Goal: Communication & Community: Participate in discussion

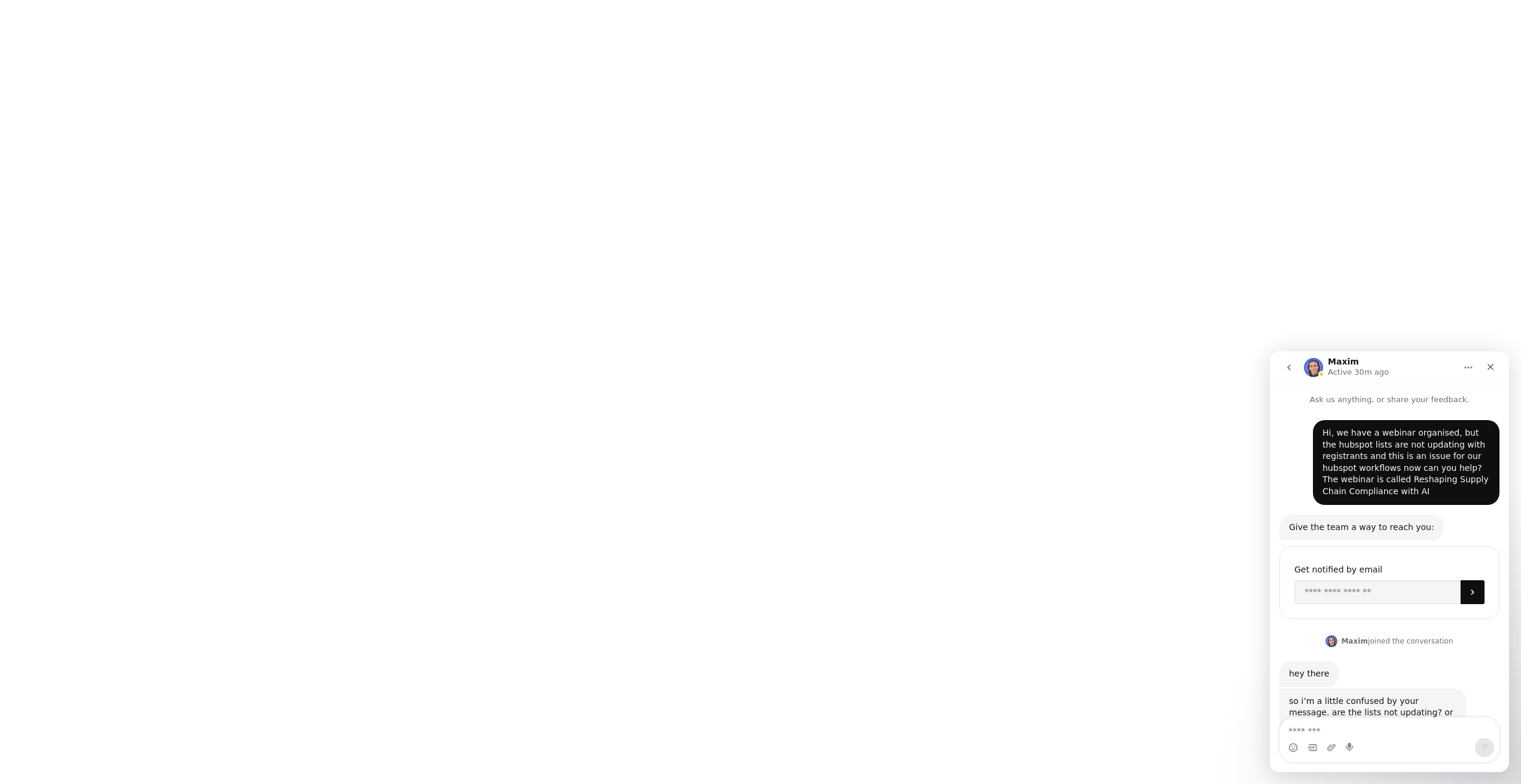
scroll to position [2, 0]
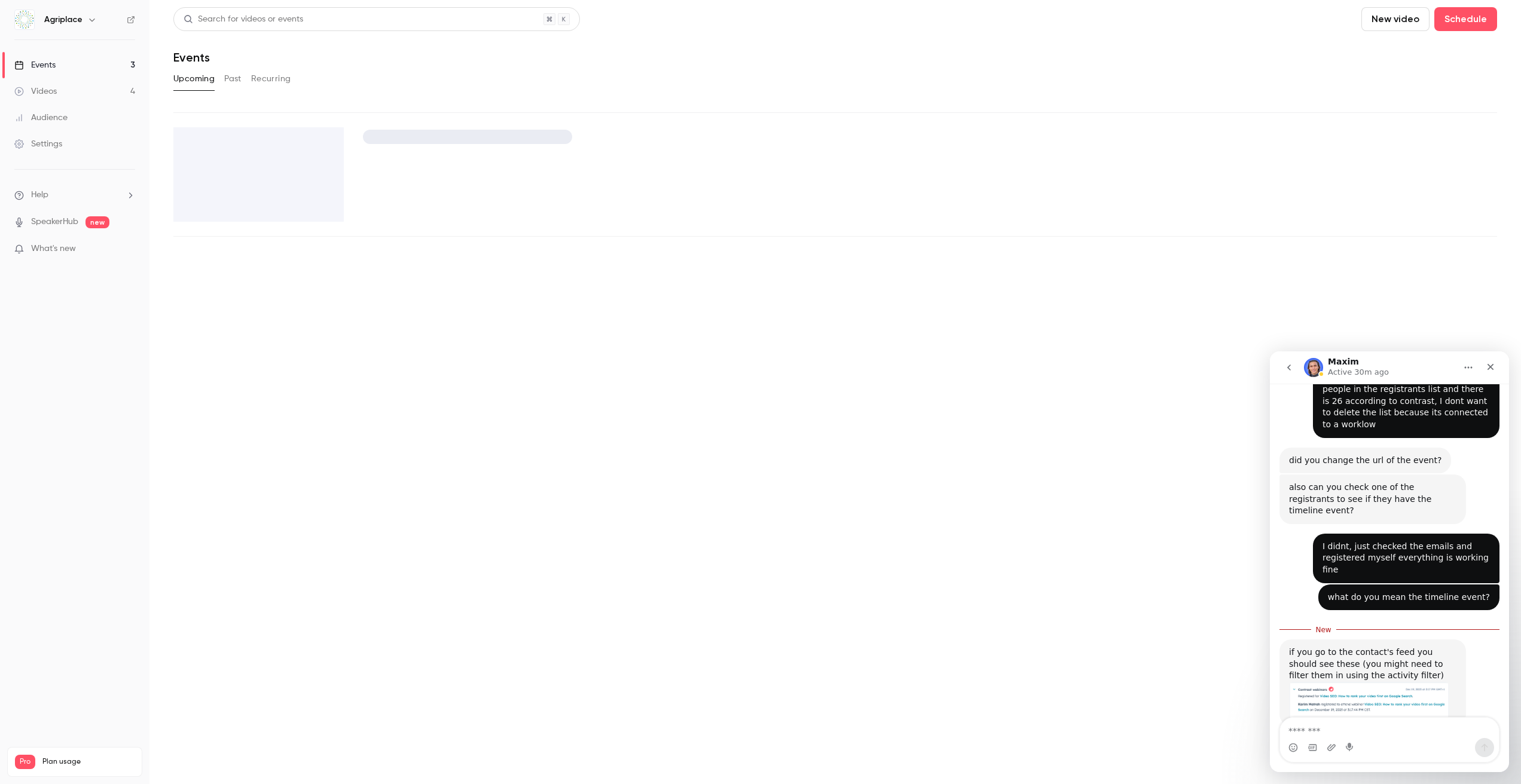
scroll to position [392, 0]
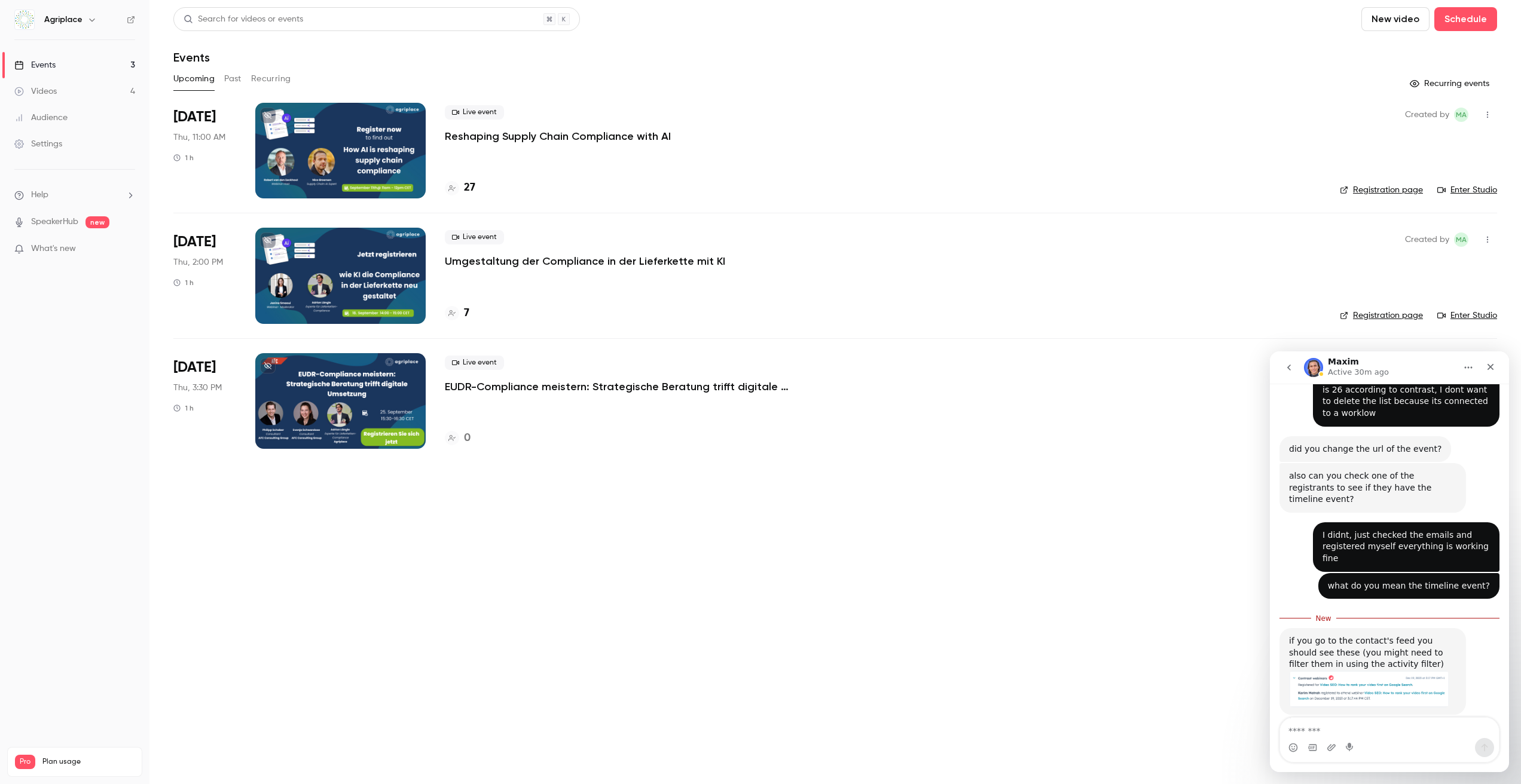
click at [1373, 671] on img "Maxim says…" at bounding box center [1369, 689] width 160 height 37
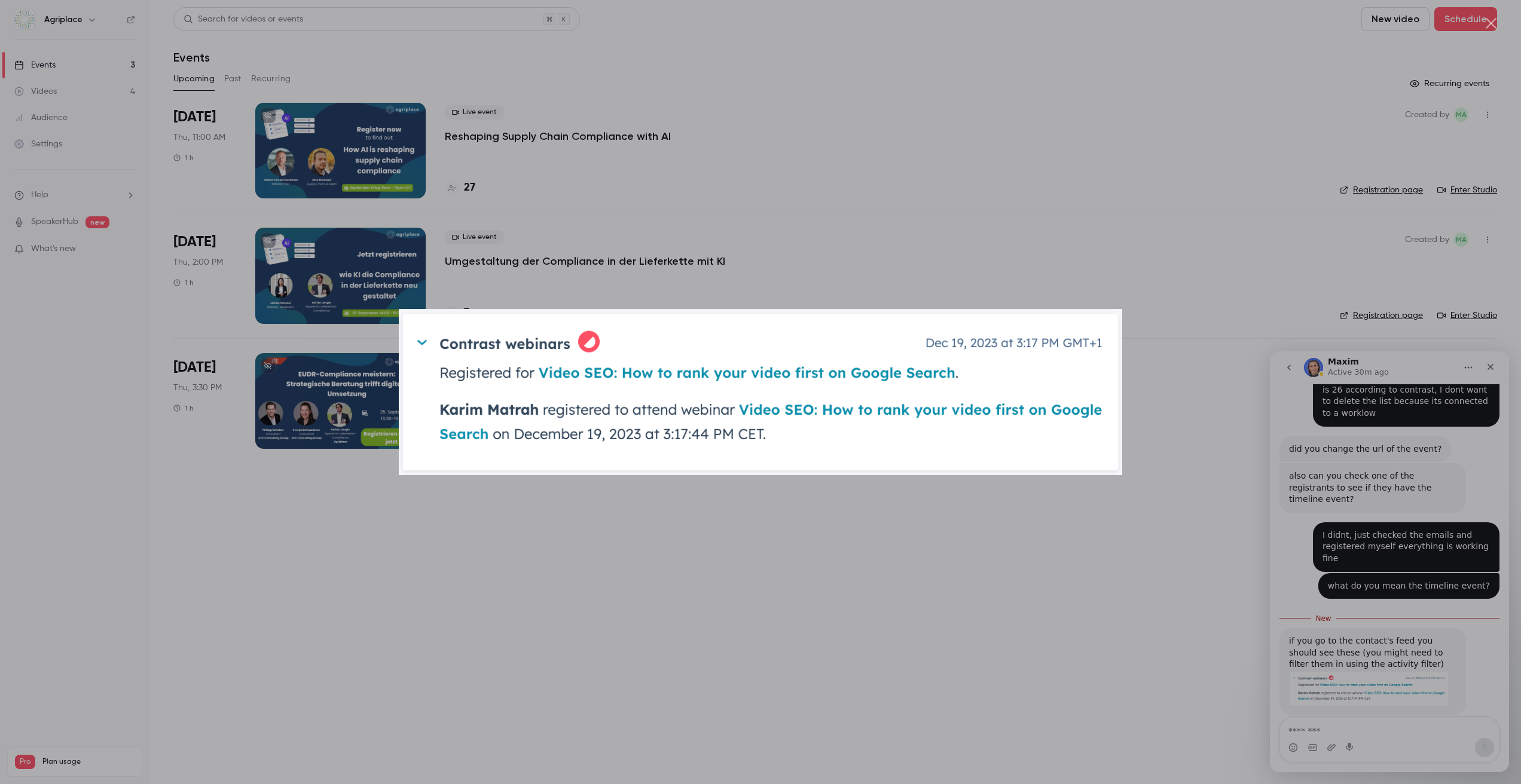
click at [1290, 552] on div "Intercom messenger" at bounding box center [760, 392] width 1521 height 784
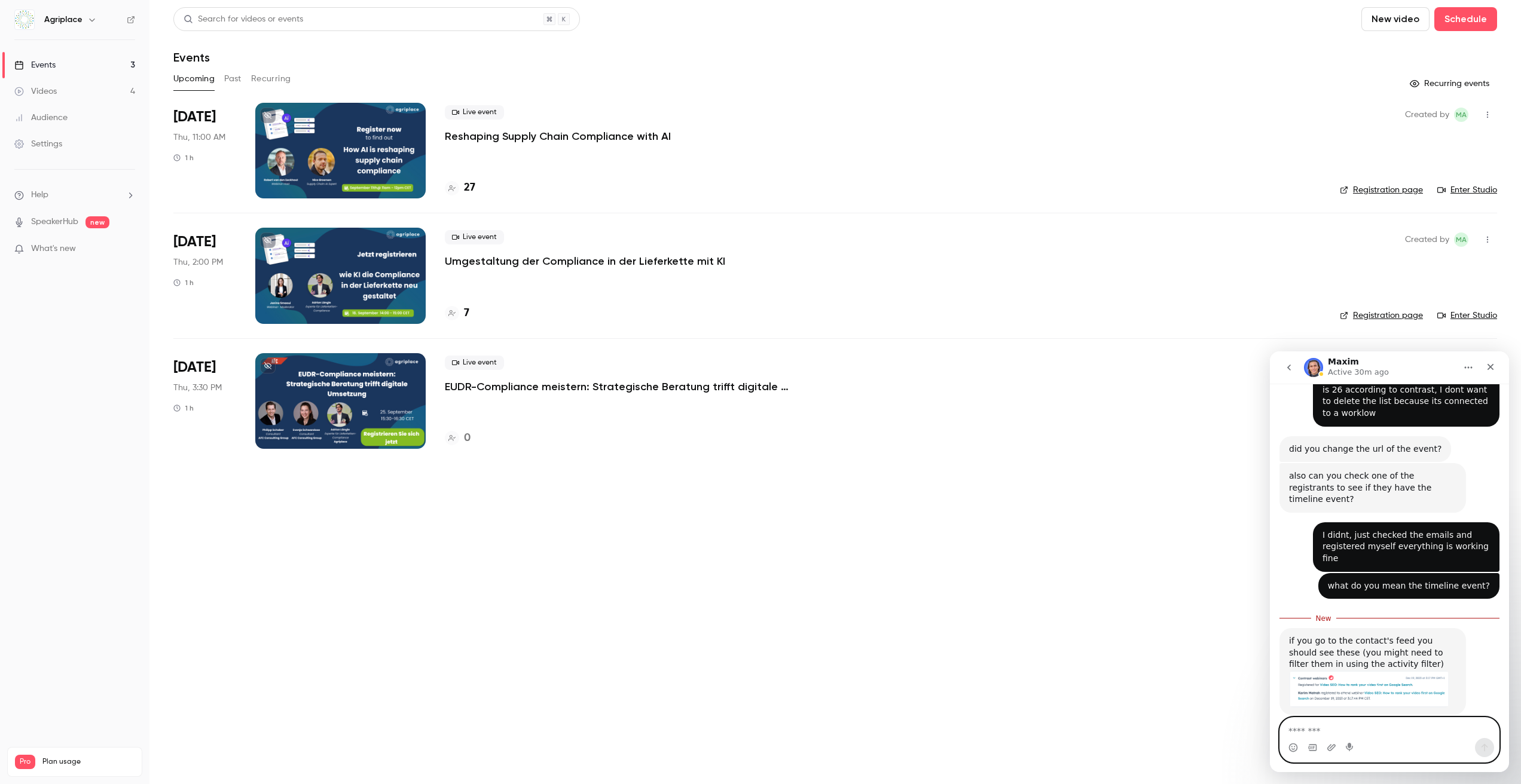
click at [1335, 731] on textarea "Message…" at bounding box center [1389, 728] width 219 height 20
click at [1361, 671] on img "Maxim says…" at bounding box center [1369, 689] width 160 height 37
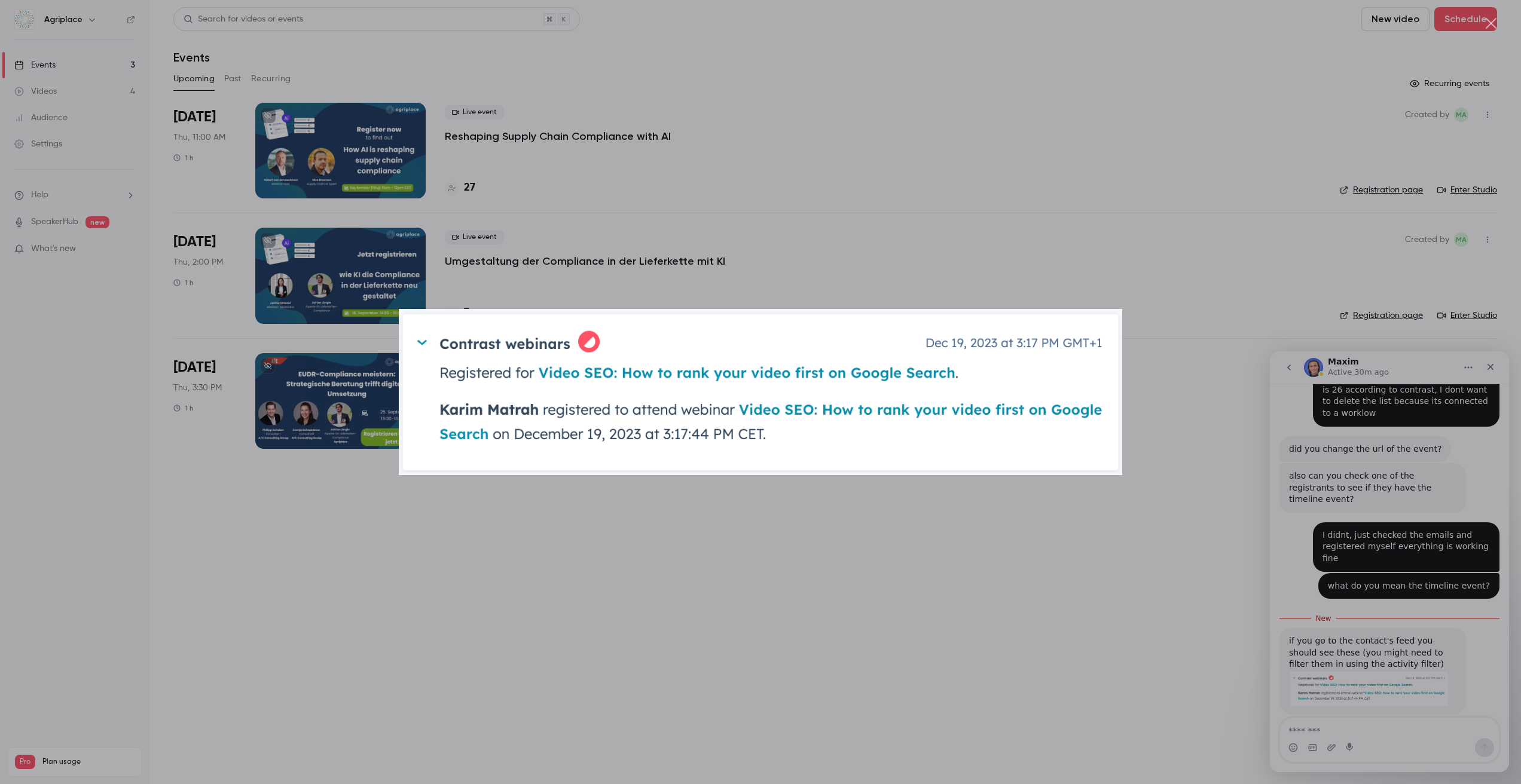
click at [1190, 470] on div "Intercom messenger" at bounding box center [760, 392] width 1521 height 784
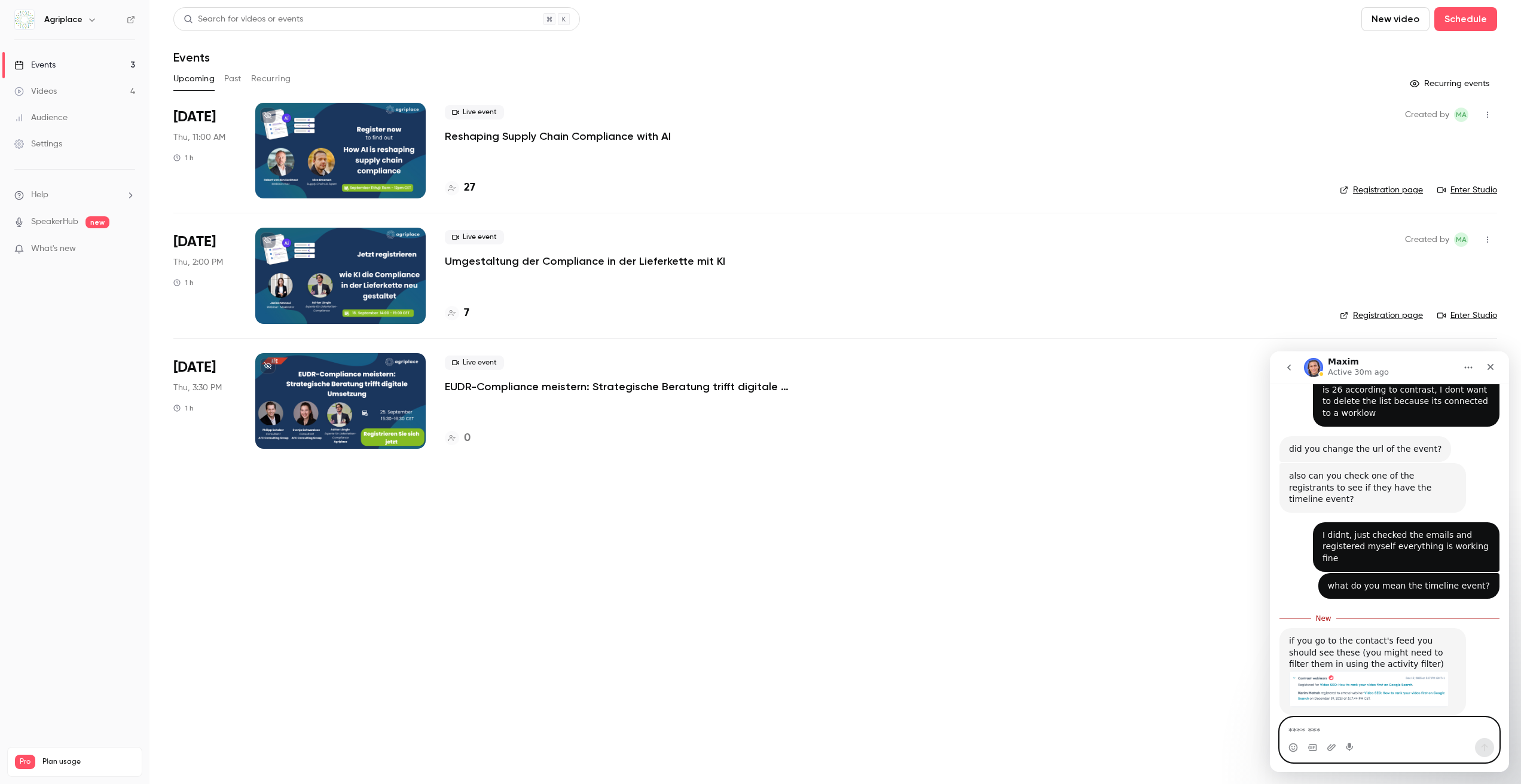
click at [1326, 728] on textarea "Message…" at bounding box center [1389, 728] width 219 height 20
click at [1365, 671] on img "Maxim says…" at bounding box center [1369, 689] width 160 height 37
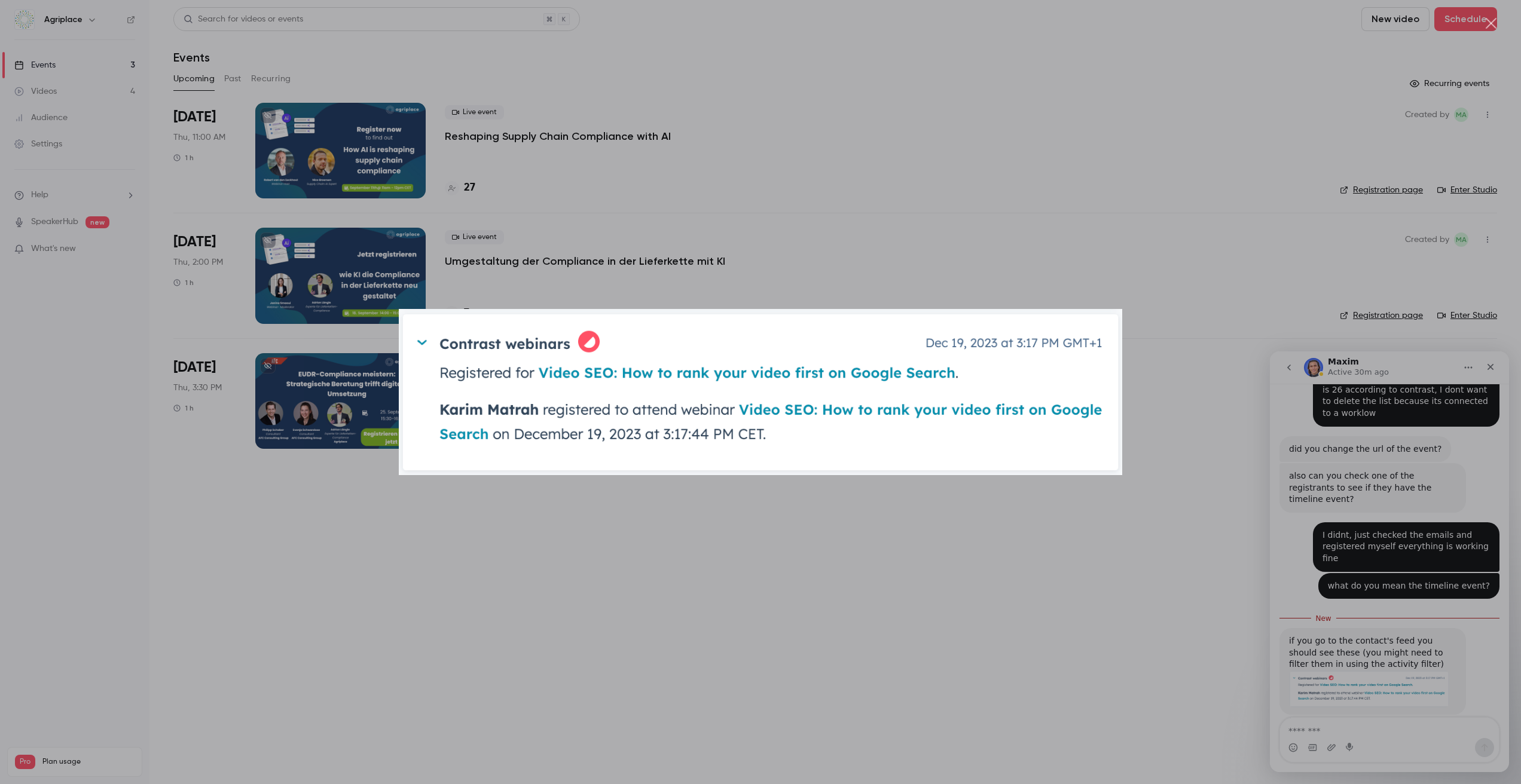
click at [1271, 537] on div "Intercom messenger" at bounding box center [760, 392] width 1521 height 784
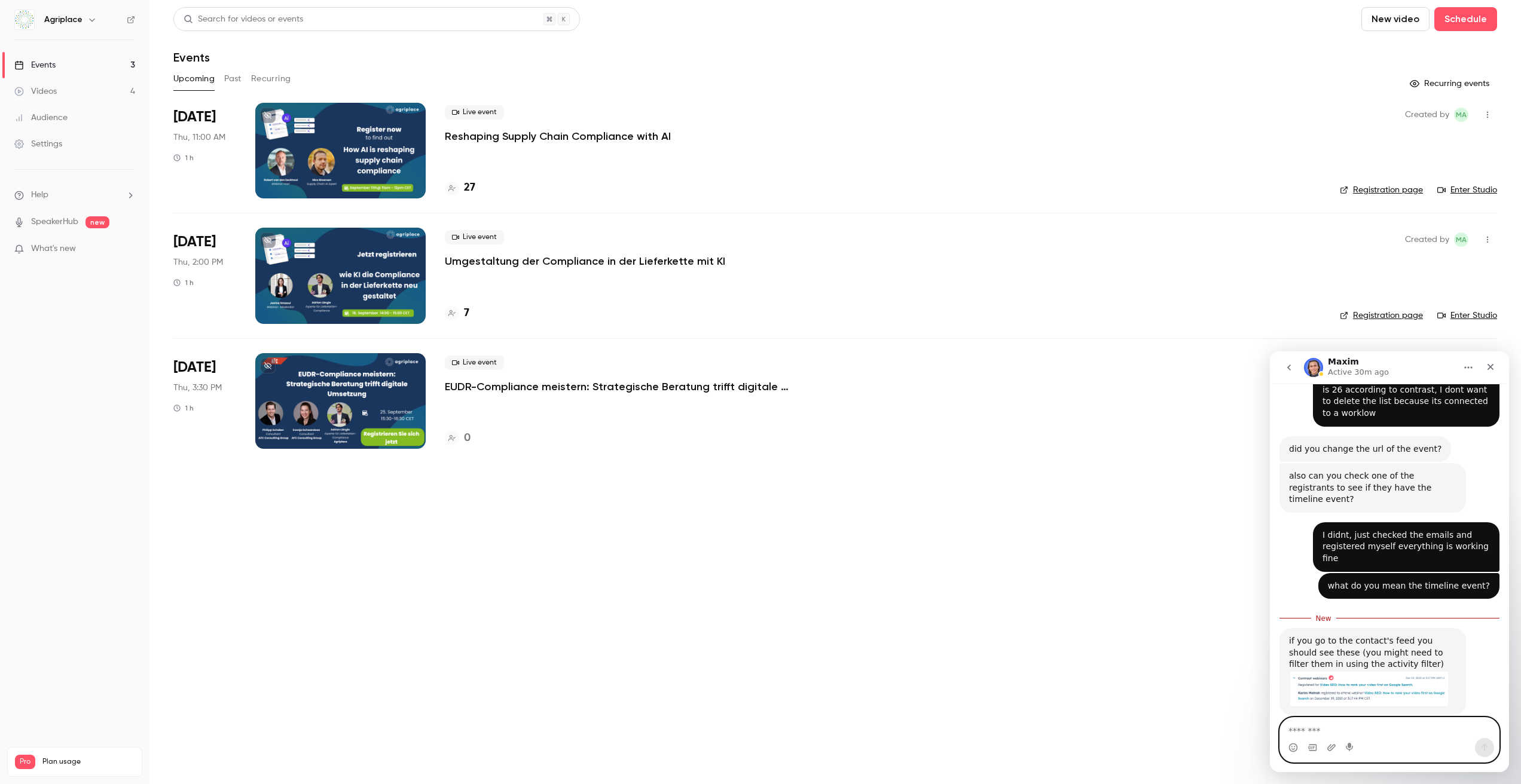
click at [1332, 734] on textarea "Message…" at bounding box center [1389, 728] width 219 height 20
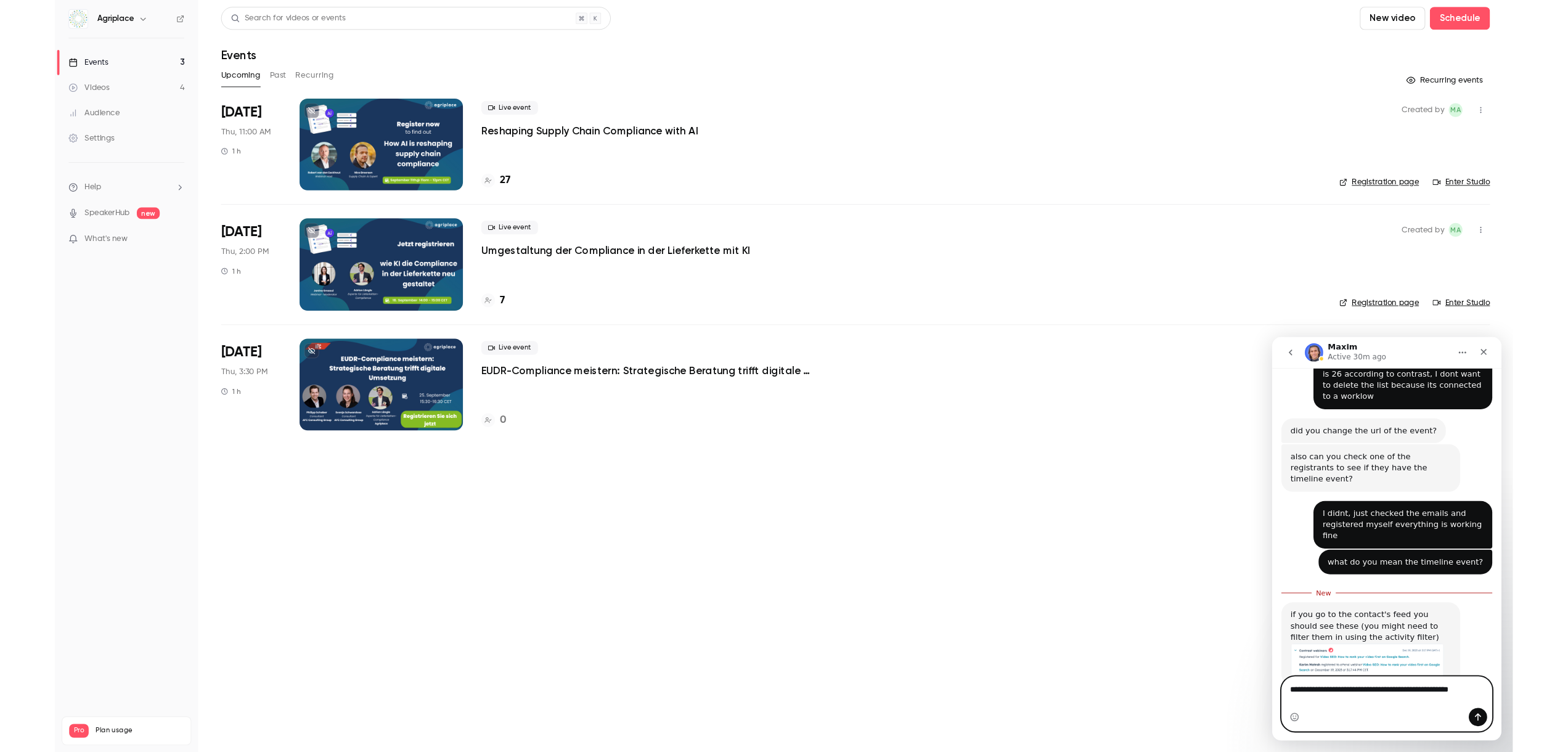
scroll to position [417, 0]
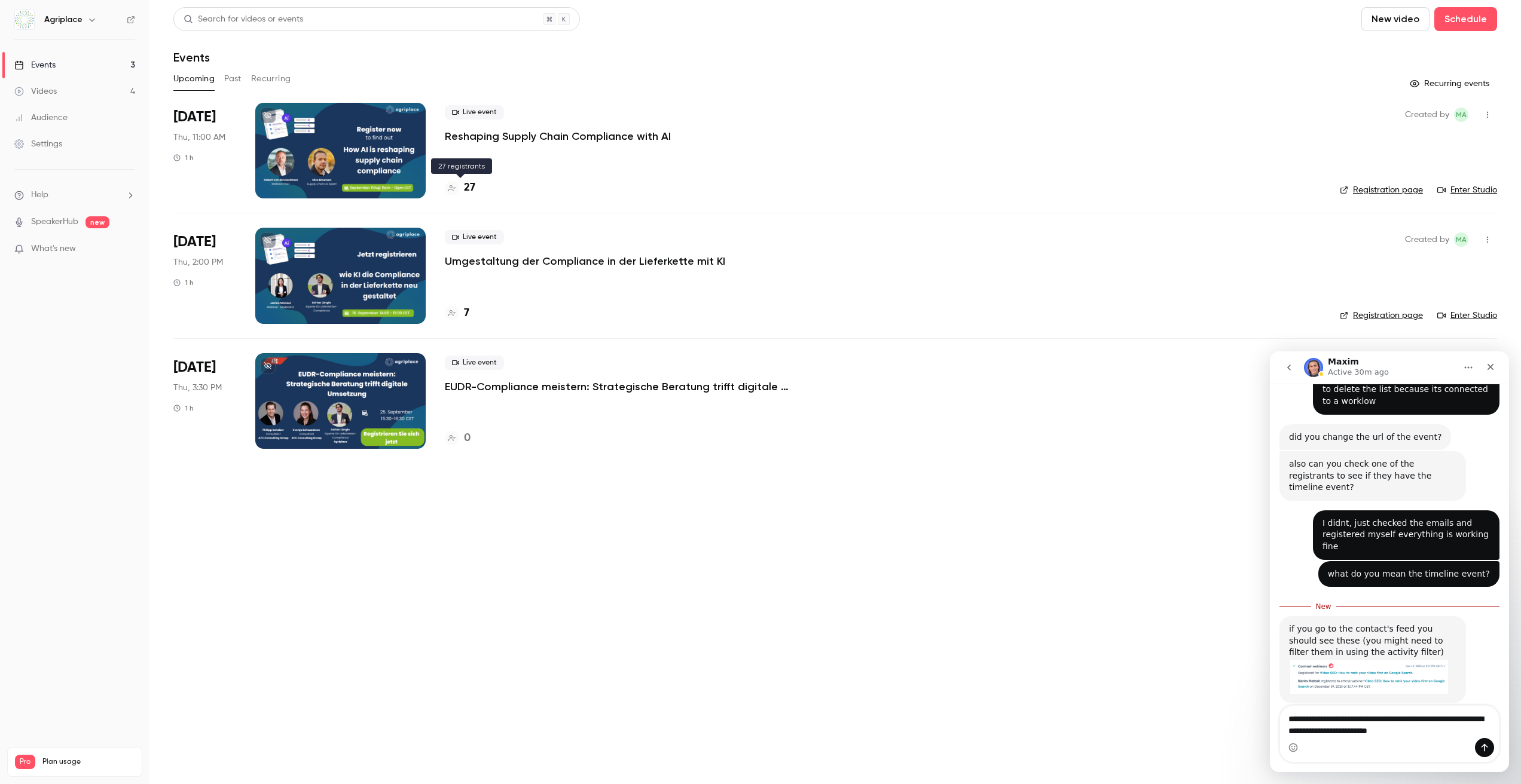
click at [464, 187] on h4 "27" at bounding box center [470, 188] width 11 height 16
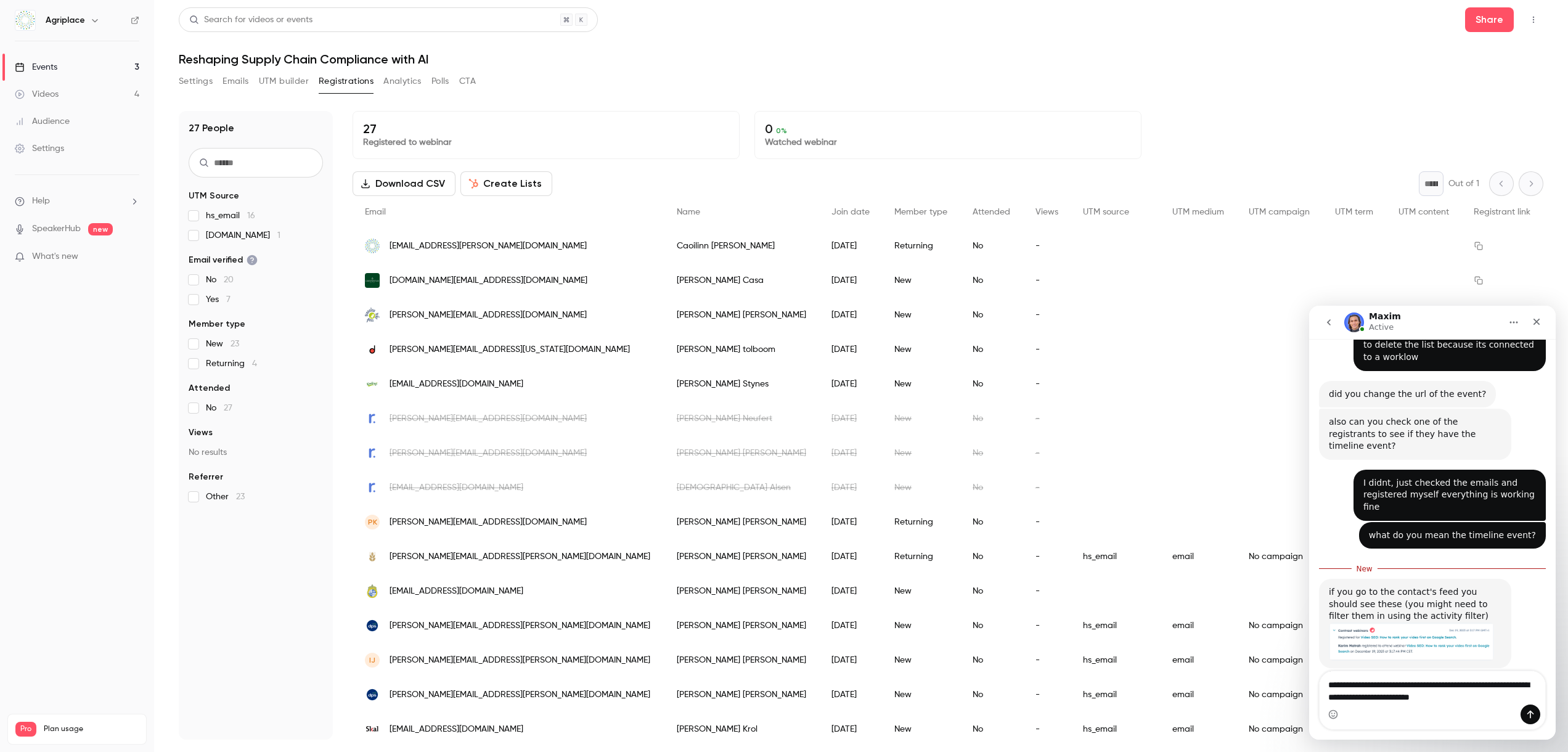
scroll to position [2, 0]
drag, startPoint x: 1510, startPoint y: 700, endPoint x: 1475, endPoint y: 690, distance: 36.4
click at [1475, 690] on textarea "**********" at bounding box center [1432, 688] width 225 height 33
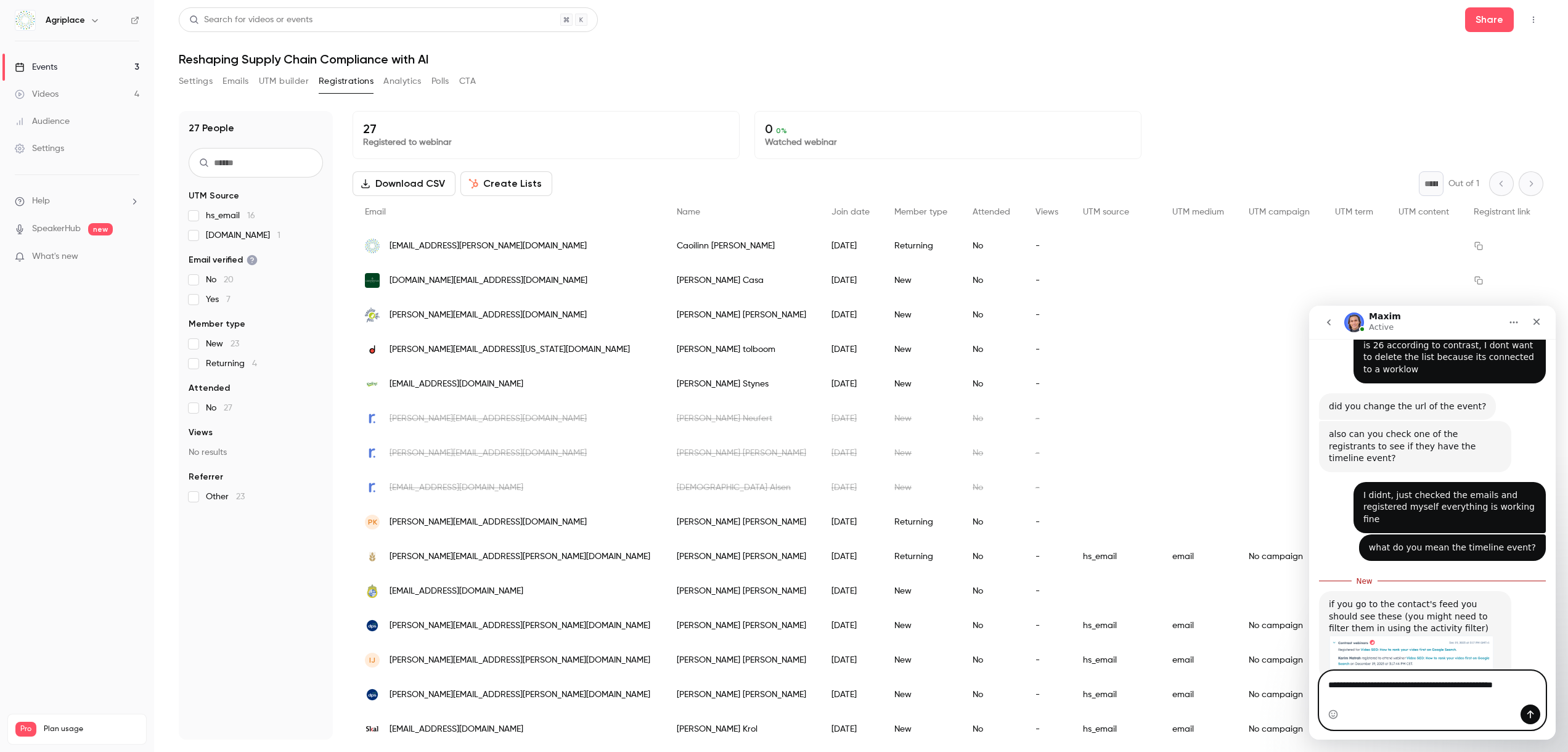
scroll to position [417, 0]
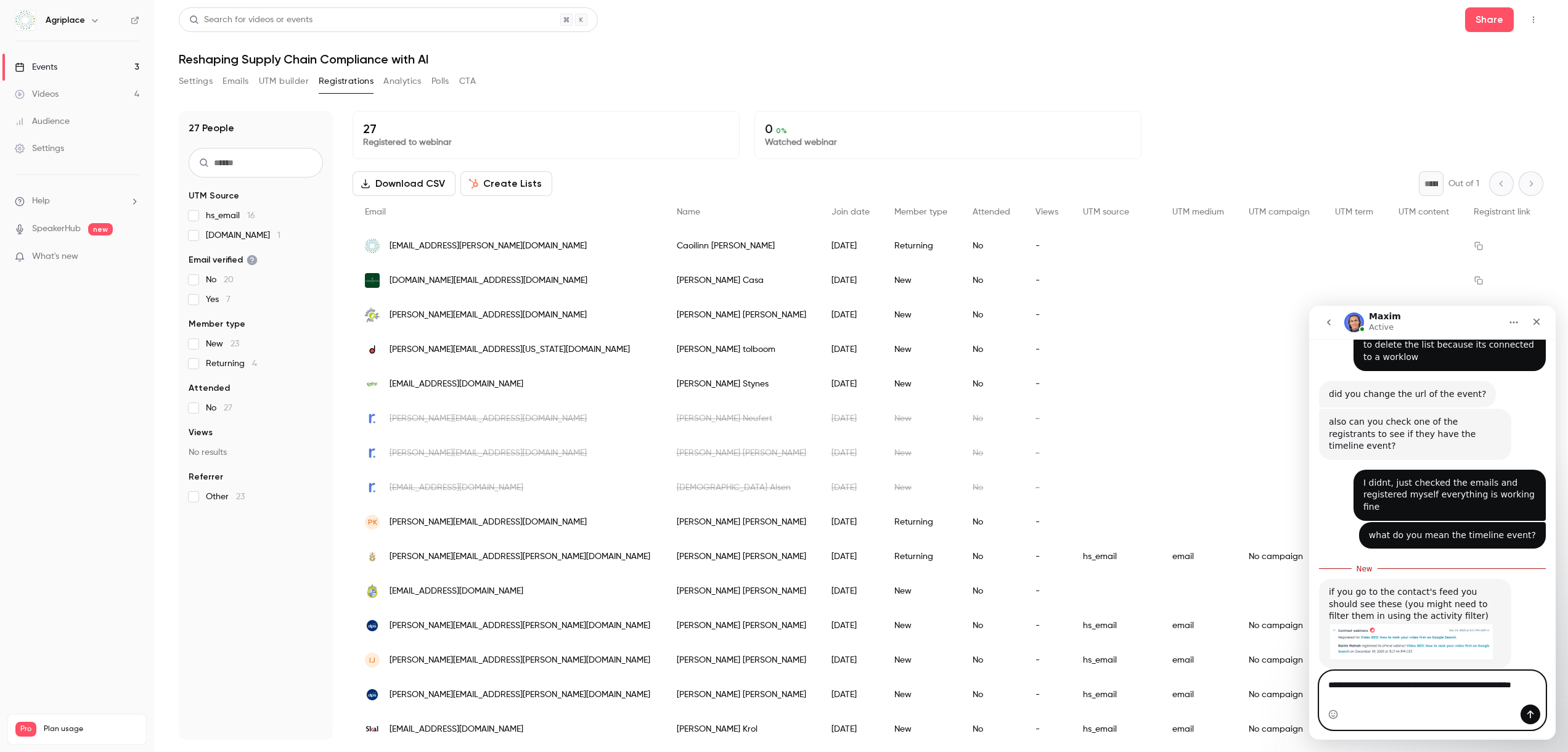
type textarea "**********"
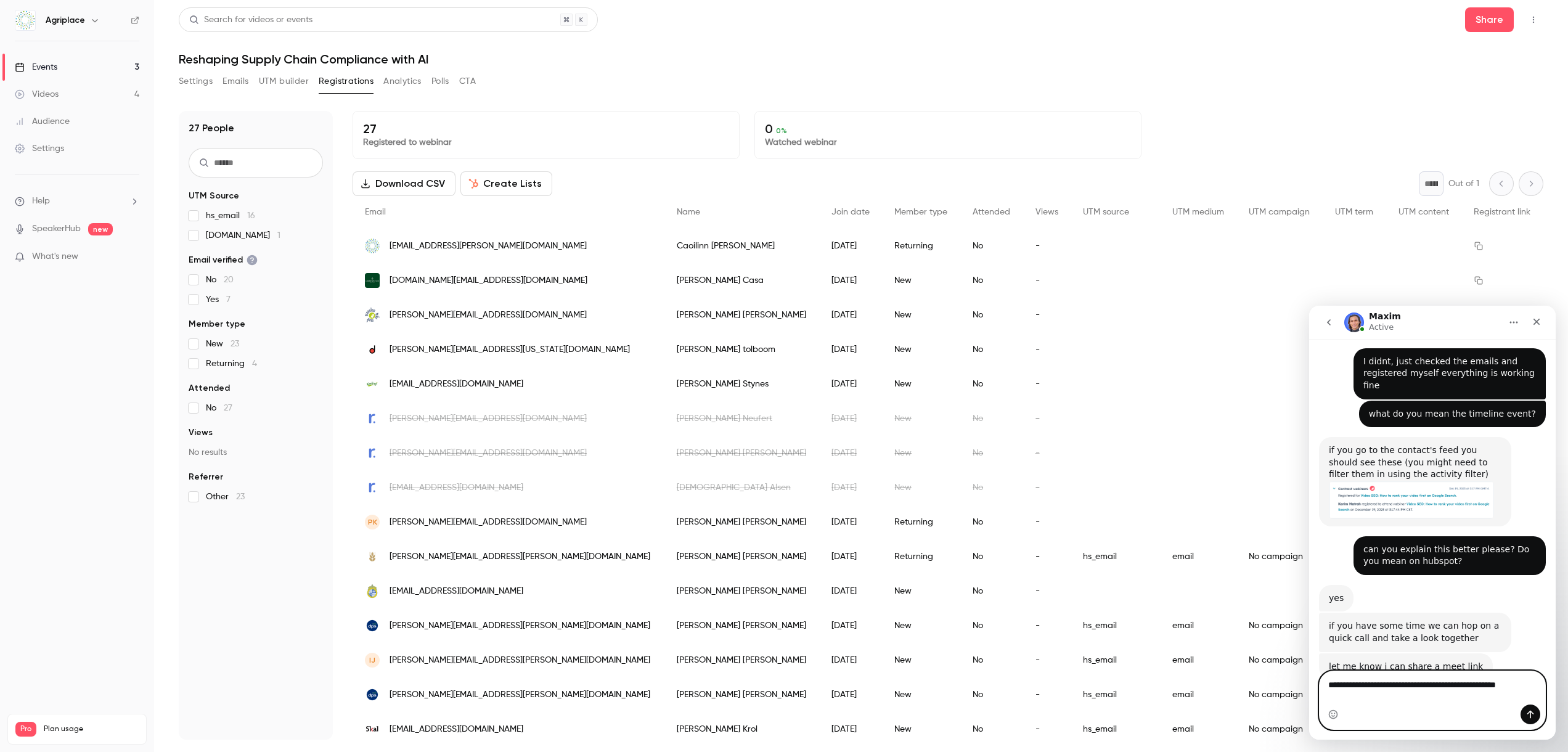
scroll to position [551, 0]
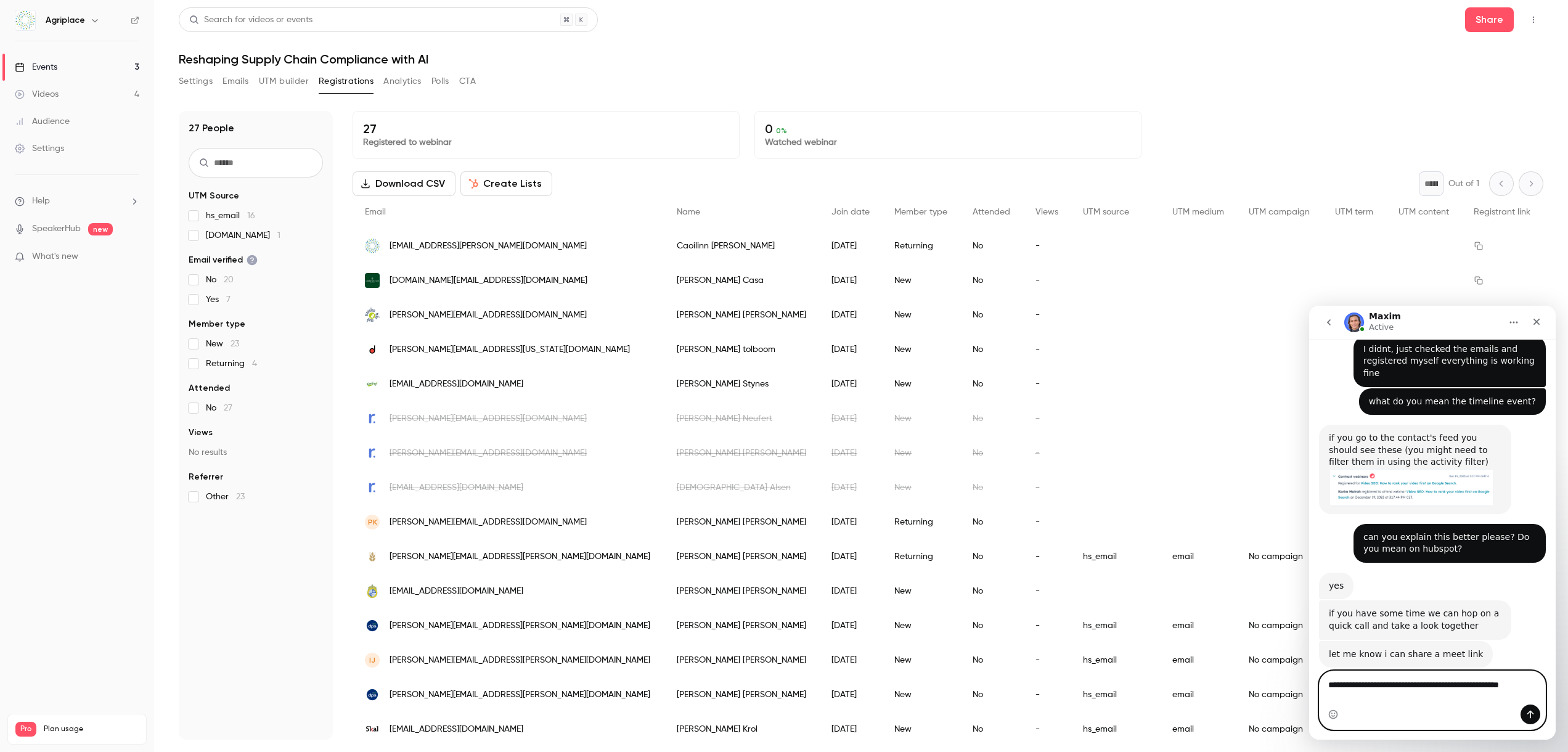
type textarea "**********"
